Goal: Information Seeking & Learning: Find specific fact

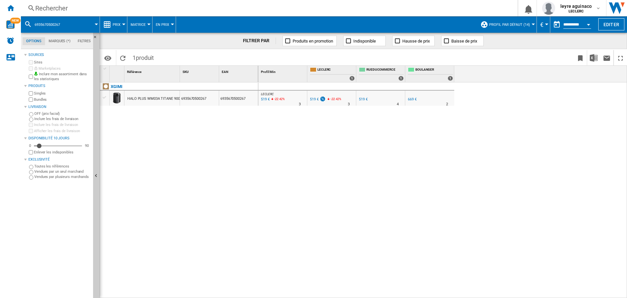
click at [246, 5] on div "Rechercher" at bounding box center [267, 8] width 465 height 9
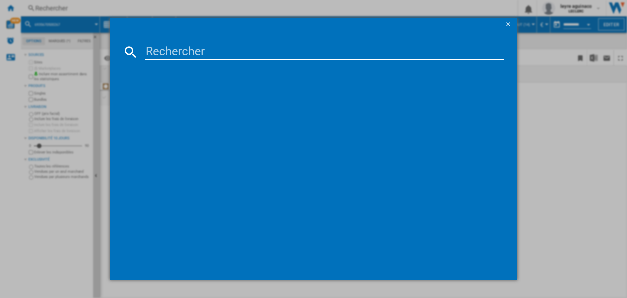
click at [232, 48] on input at bounding box center [324, 52] width 359 height 16
type input "55u7005"
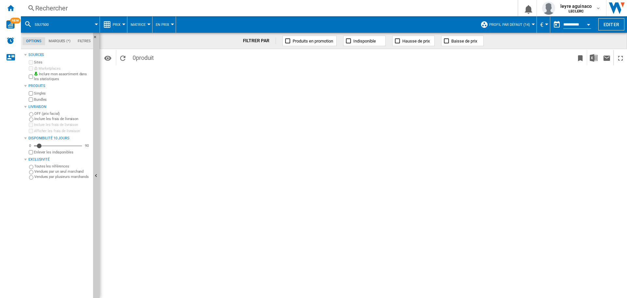
click at [355, 11] on div "Rechercher" at bounding box center [267, 8] width 465 height 9
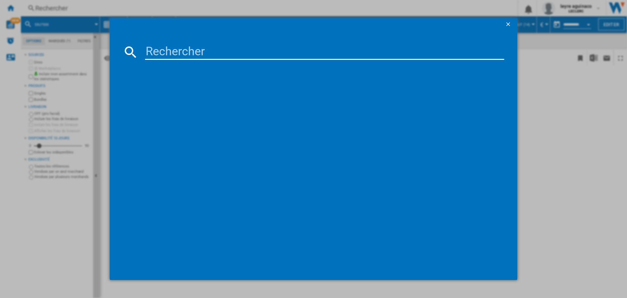
drag, startPoint x: 351, startPoint y: 53, endPoint x: 352, endPoint y: 56, distance: 3.5
click at [351, 55] on input at bounding box center [324, 52] width 359 height 16
type input "8806097251880"
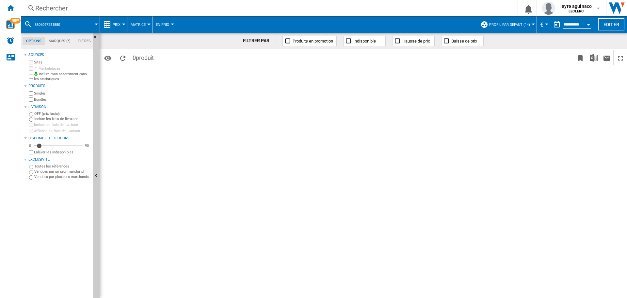
click at [156, 5] on div "Rechercher" at bounding box center [267, 8] width 465 height 9
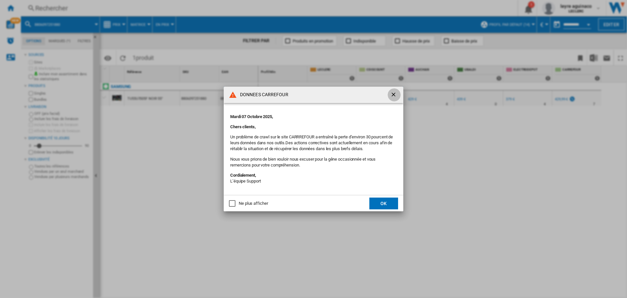
click at [391, 97] on ng-md-icon "getI18NText('BUTTONS.CLOSE_DIALOG')" at bounding box center [394, 95] width 8 height 8
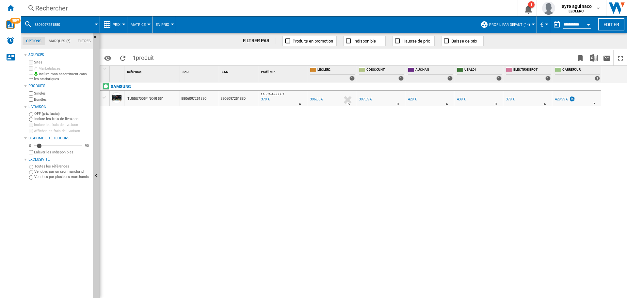
click at [325, 12] on div "Rechercher" at bounding box center [267, 8] width 465 height 9
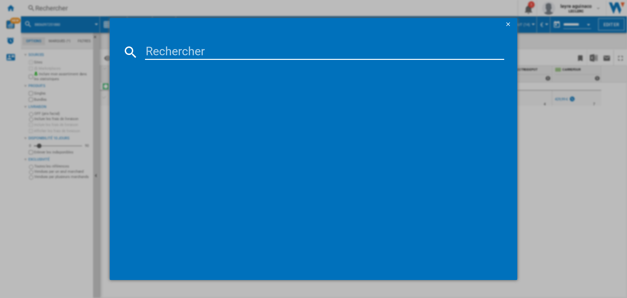
click at [314, 49] on input at bounding box center [324, 52] width 359 height 16
paste input "8806097251880"
type input "8806097251880"
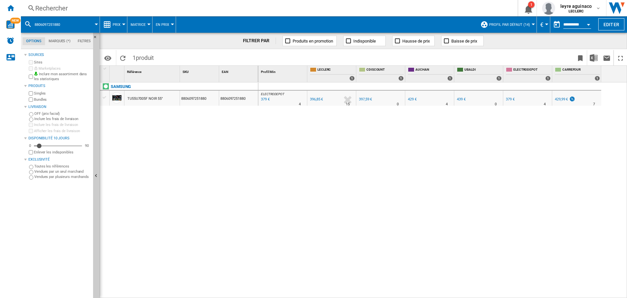
click at [319, 102] on div "396,85 €" at bounding box center [316, 99] width 14 height 7
click at [561, 101] on div "429,99 €" at bounding box center [561, 99] width 13 height 4
click at [310, 9] on div "Rechercher" at bounding box center [267, 8] width 465 height 9
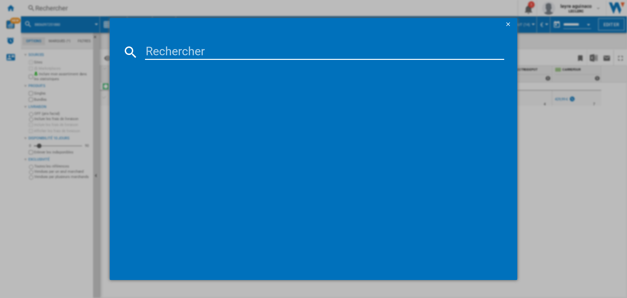
click at [287, 59] on input at bounding box center [324, 52] width 359 height 16
type input "43Q7FA"
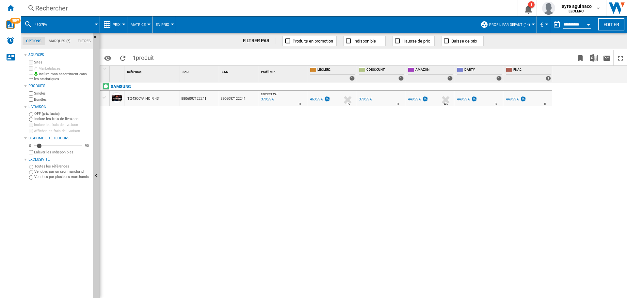
click at [266, 101] on div "379,99 €" at bounding box center [267, 99] width 14 height 7
